Goal: Navigation & Orientation: Go to known website

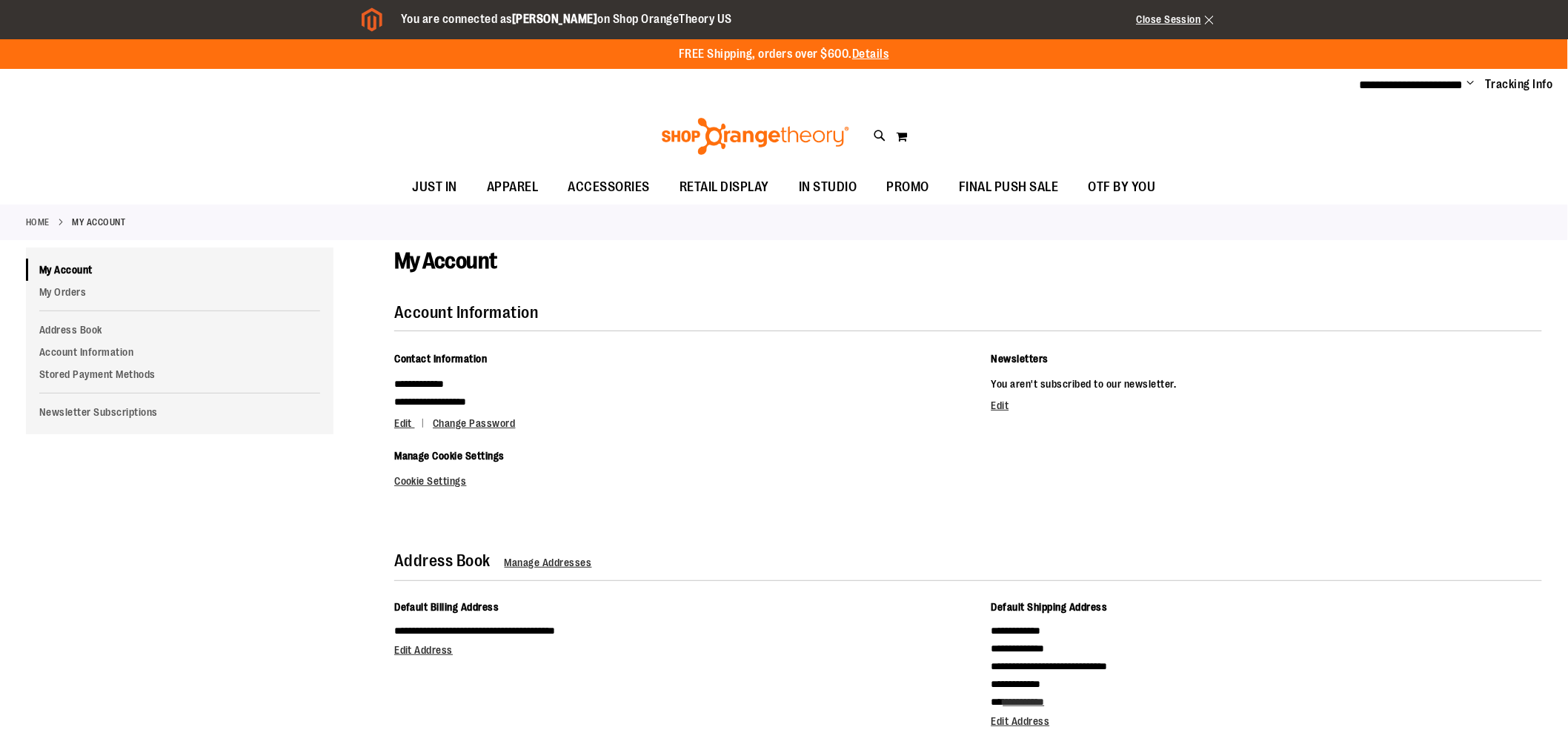
type input "**********"
click at [685, 132] on img at bounding box center [755, 136] width 192 height 37
